Goal: Information Seeking & Learning: Learn about a topic

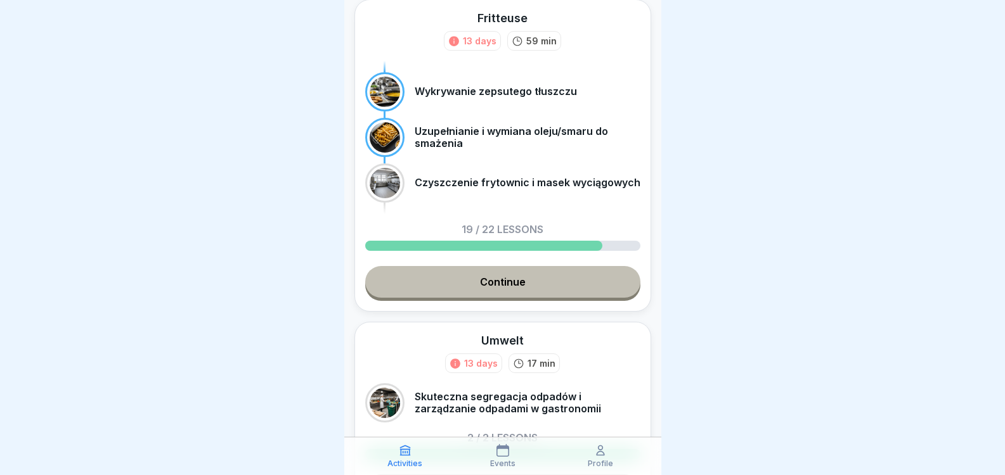
scroll to position [358, 0]
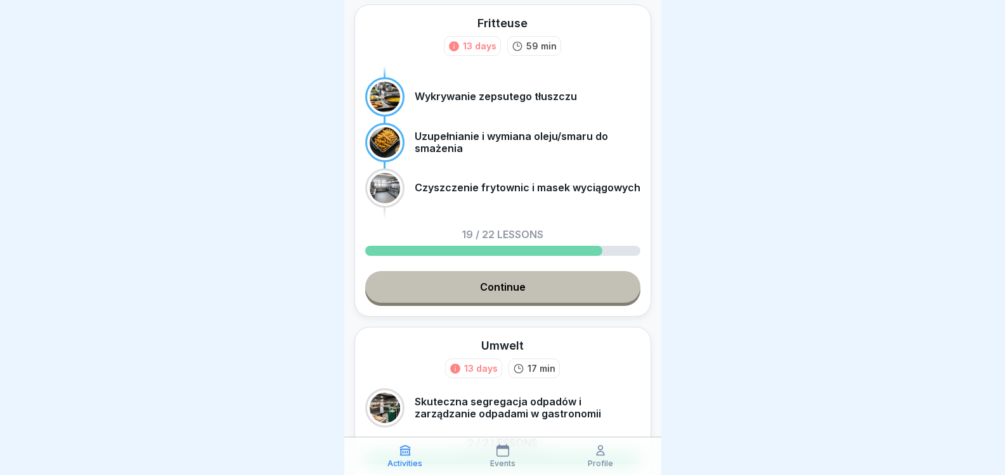
click at [494, 276] on link "Continue" at bounding box center [502, 287] width 275 height 32
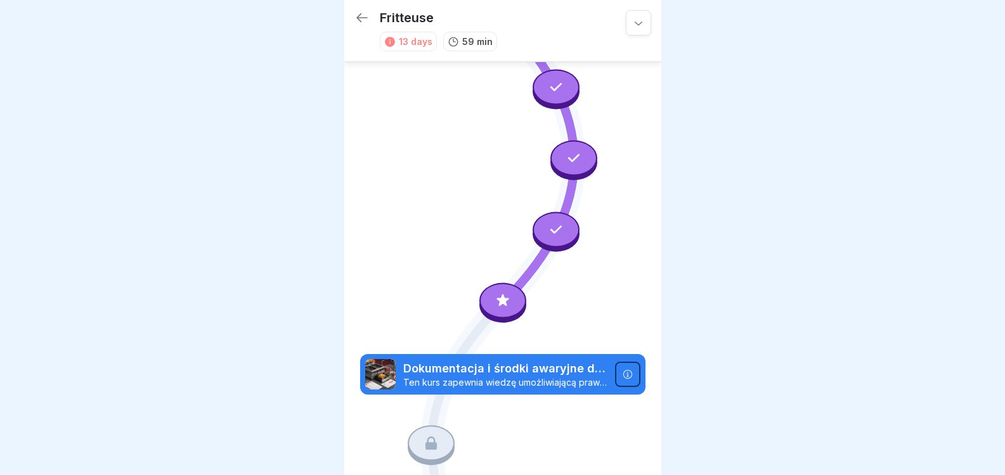
scroll to position [1776, 0]
click at [588, 377] on p "Ten kurs zapewnia wiedzę umożliwiającą prawidłowe dokumentowanie monitorowania …" at bounding box center [505, 382] width 204 height 11
click at [622, 369] on icon at bounding box center [627, 374] width 10 height 10
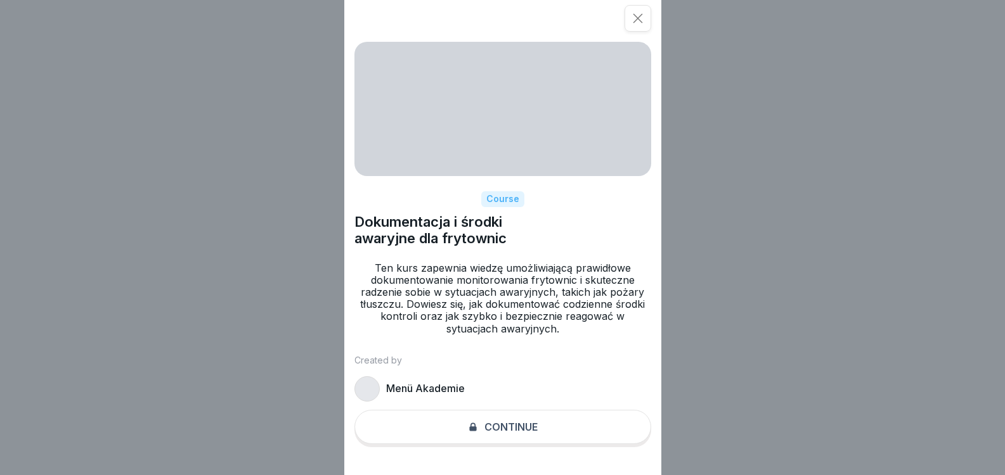
scroll to position [10, 0]
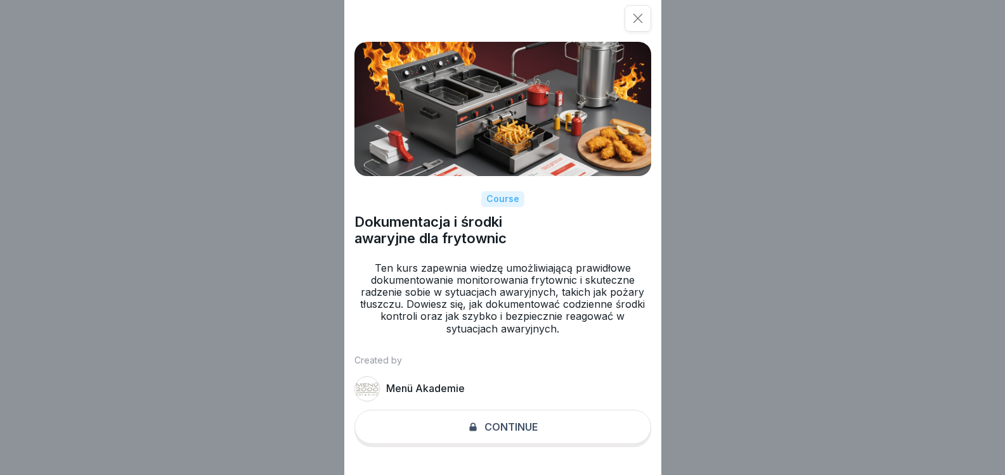
click at [497, 436] on div "Course Dokumentacja i środki awaryjne dla frytownic Ten kurs zapewnia wiedzę um…" at bounding box center [502, 237] width 317 height 475
click at [644, 18] on icon at bounding box center [637, 18] width 13 height 13
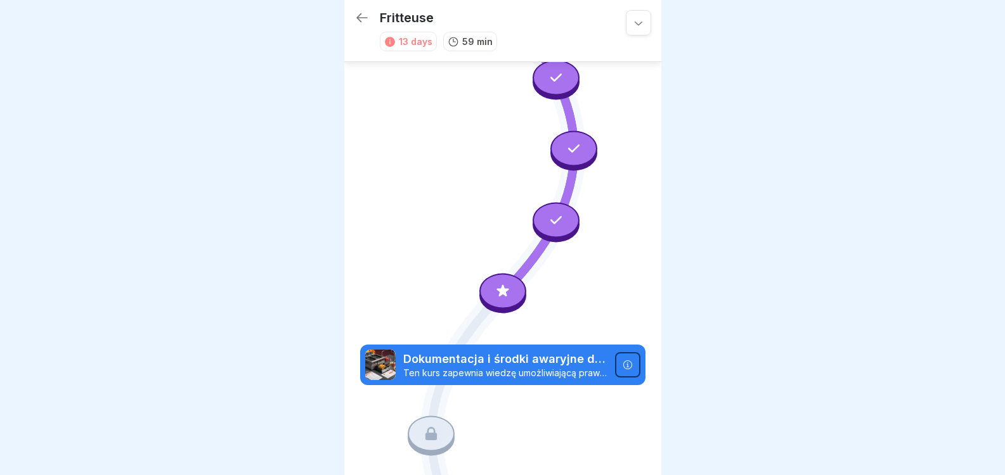
scroll to position [1919, 0]
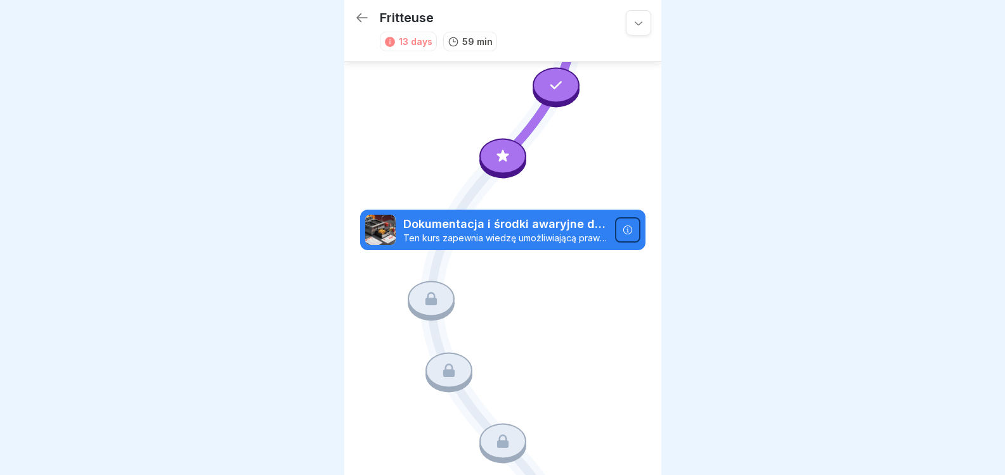
click at [631, 217] on div at bounding box center [627, 229] width 25 height 25
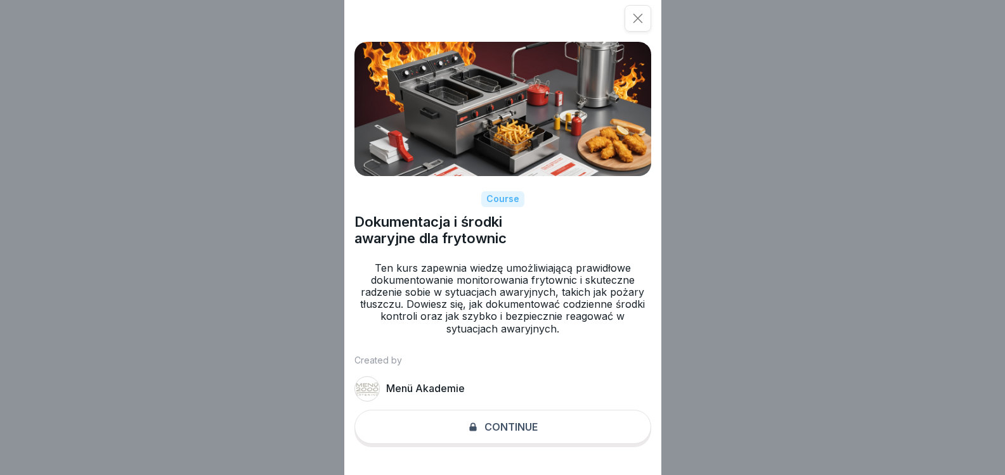
click at [640, 6] on div at bounding box center [637, 18] width 27 height 27
